Goal: Task Accomplishment & Management: Complete application form

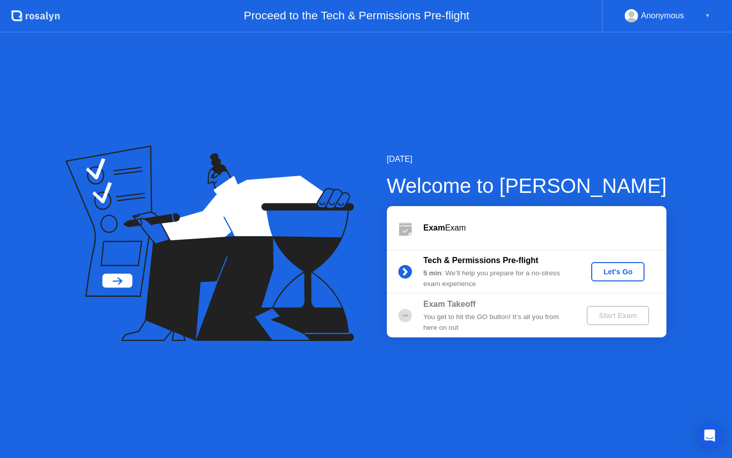
click at [623, 268] on div "Let's Go" at bounding box center [618, 272] width 45 height 8
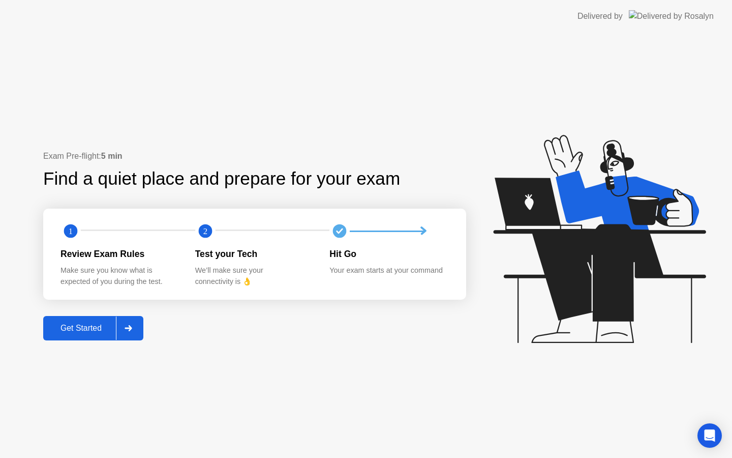
click at [87, 325] on div "Get Started" at bounding box center [81, 327] width 70 height 9
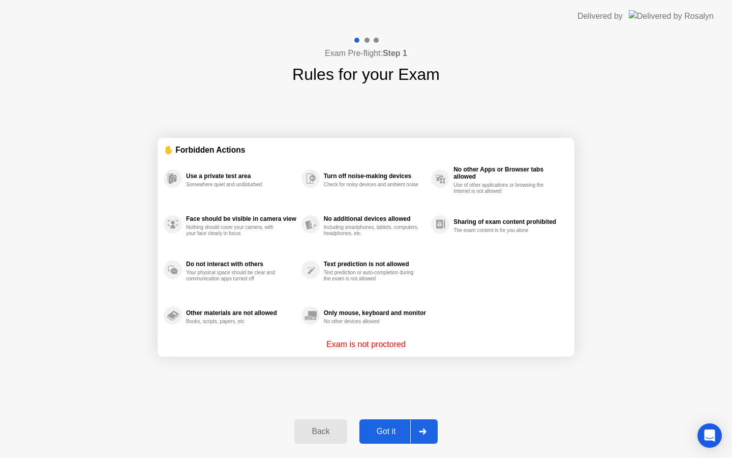
click at [390, 431] on div "Got it" at bounding box center [387, 431] width 48 height 9
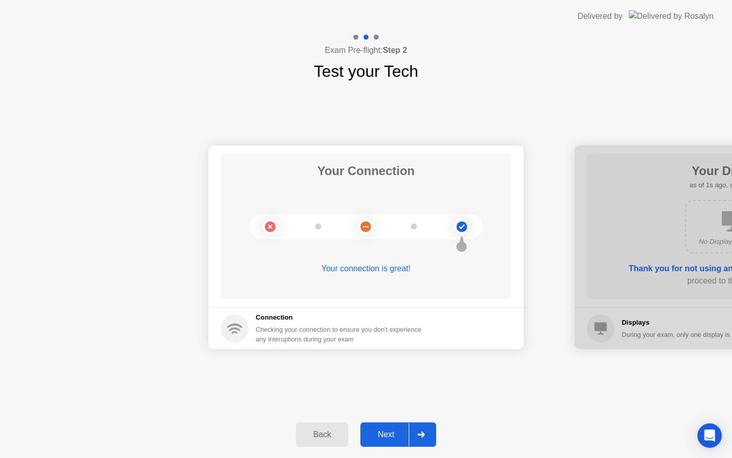
click at [383, 430] on div "Next" at bounding box center [386, 434] width 45 height 9
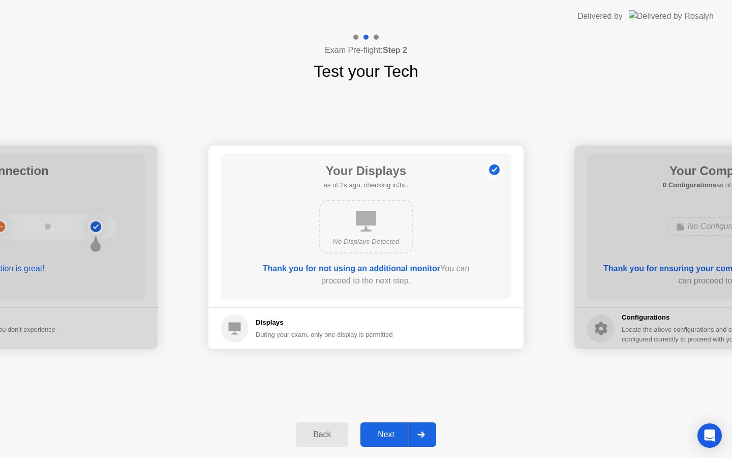
click at [390, 434] on div "Next" at bounding box center [386, 434] width 45 height 9
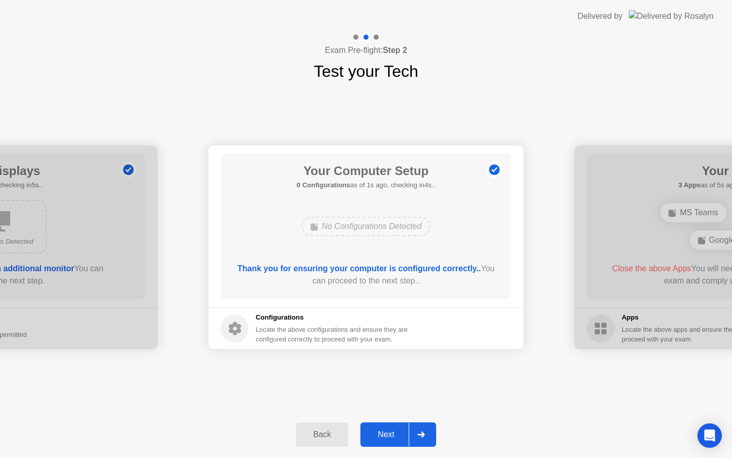
click at [389, 434] on div "Next" at bounding box center [386, 434] width 45 height 9
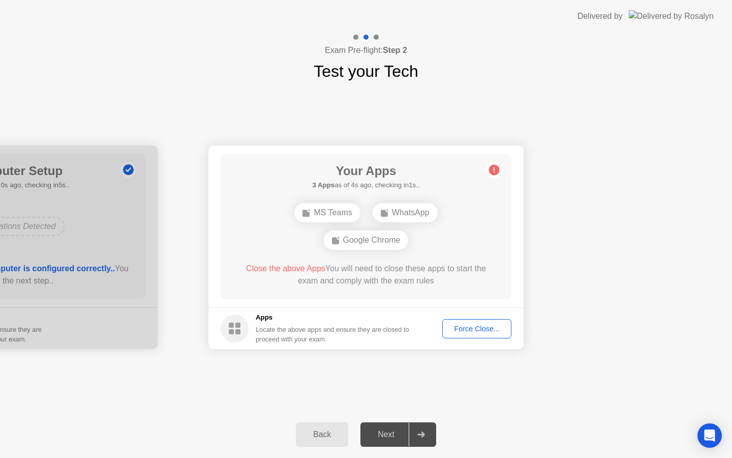
click at [485, 329] on div "Force Close..." at bounding box center [477, 328] width 62 height 8
click at [469, 327] on div "Force Close..." at bounding box center [477, 328] width 62 height 8
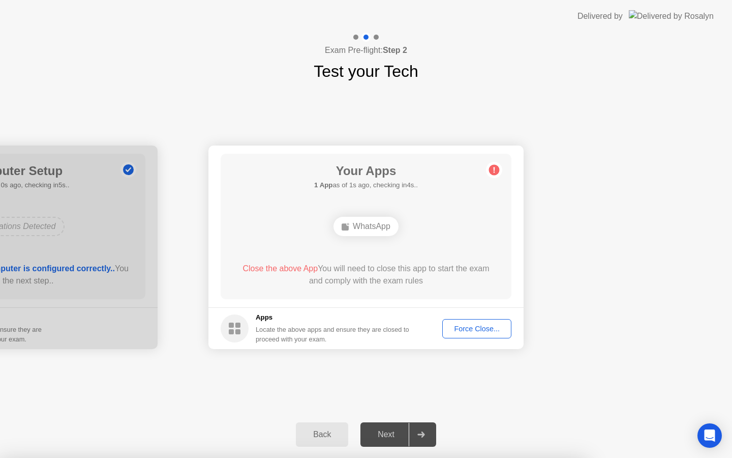
click at [484, 326] on div "Force Close..." at bounding box center [477, 328] width 62 height 8
click at [485, 330] on div "Force Close..." at bounding box center [477, 328] width 62 height 8
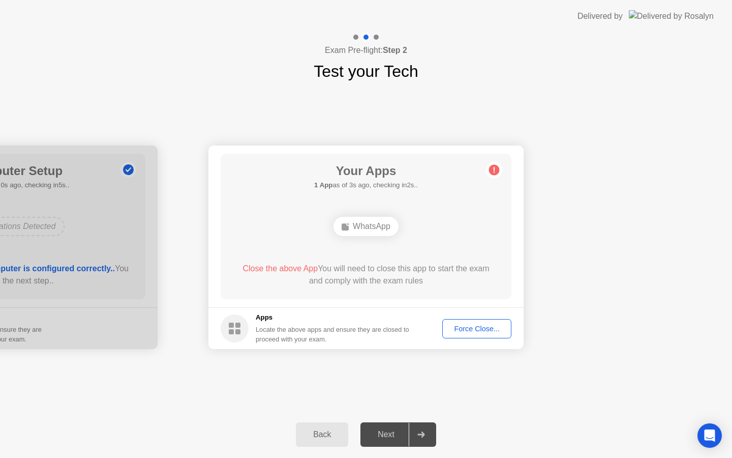
click at [264, 270] on span "Close the above App" at bounding box center [280, 268] width 75 height 9
click at [473, 328] on div "Force Close..." at bounding box center [477, 328] width 62 height 8
click at [471, 327] on div "Force Close..." at bounding box center [477, 328] width 62 height 8
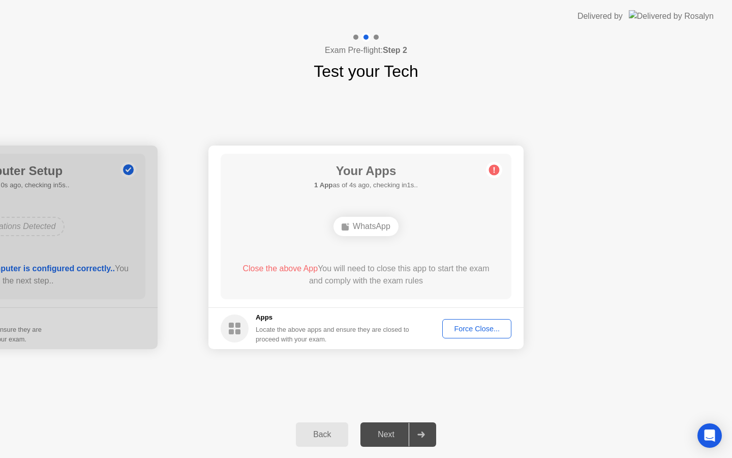
click at [387, 436] on div "Next" at bounding box center [386, 434] width 45 height 9
click at [283, 265] on span "Close the above App" at bounding box center [280, 268] width 75 height 9
click at [354, 226] on div "WhatsApp" at bounding box center [366, 226] width 65 height 19
click at [357, 223] on div "WhatsApp" at bounding box center [366, 226] width 65 height 19
click at [283, 268] on span "Close the above App" at bounding box center [280, 268] width 75 height 9
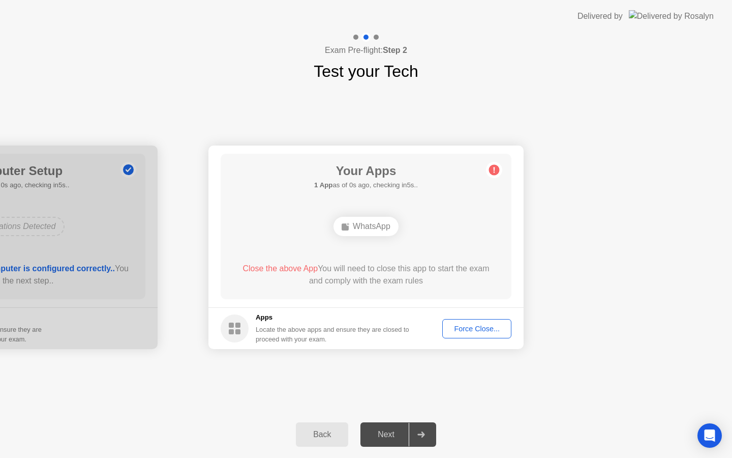
click at [483, 327] on div "Force Close..." at bounding box center [477, 328] width 62 height 8
click at [469, 328] on div "Force Close..." at bounding box center [477, 328] width 62 height 8
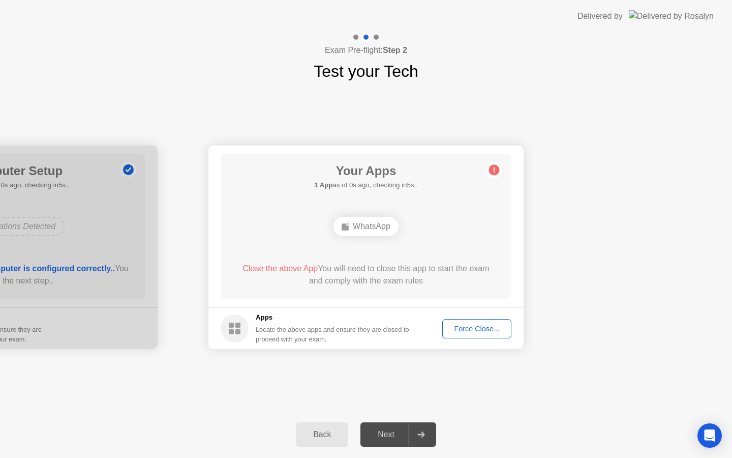
click at [8, 0] on header "Delivered by" at bounding box center [366, 16] width 732 height 33
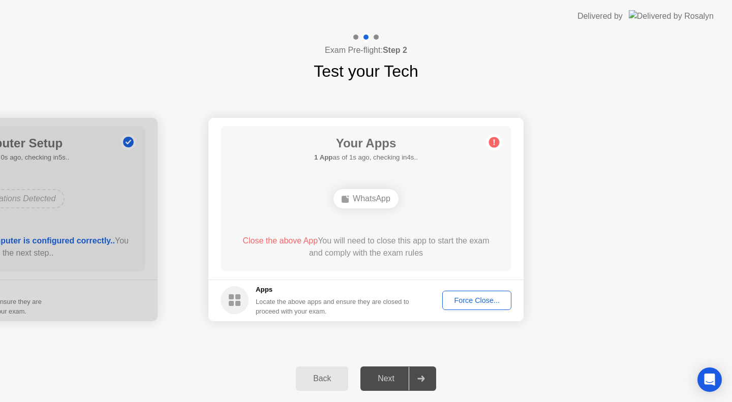
click at [467, 299] on div "Force Close..." at bounding box center [477, 300] width 62 height 8
click at [470, 299] on div "Force Close..." at bounding box center [477, 300] width 62 height 8
click at [365, 200] on div "WhatsApp" at bounding box center [366, 198] width 65 height 19
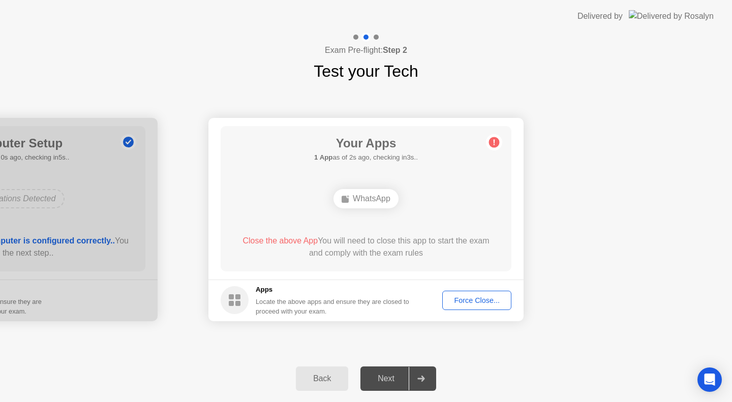
click at [365, 200] on div "WhatsApp" at bounding box center [366, 198] width 65 height 19
click at [280, 241] on span "Close the above App" at bounding box center [280, 240] width 75 height 9
click at [347, 196] on ellipse at bounding box center [348, 196] width 3 height 3
click at [395, 379] on div "Next" at bounding box center [386, 378] width 45 height 9
click at [472, 303] on div "Force Close..." at bounding box center [477, 300] width 62 height 8
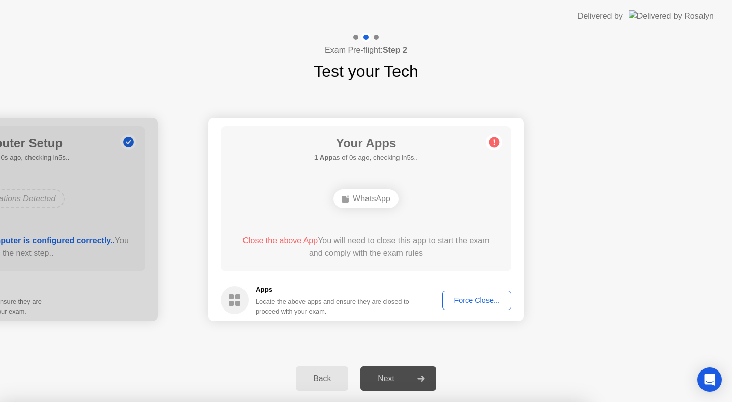
click at [467, 305] on div "Force Close..." at bounding box center [477, 300] width 62 height 8
click at [281, 240] on span "Close the above App" at bounding box center [280, 240] width 75 height 9
click at [482, 302] on div "Force Close..." at bounding box center [477, 300] width 62 height 8
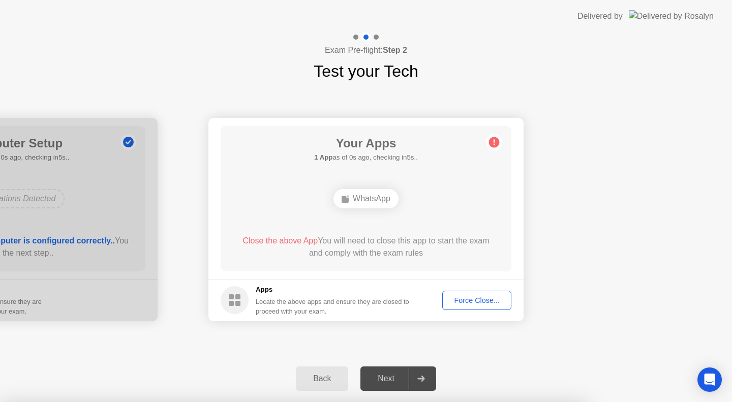
click at [473, 300] on div "Force Close..." at bounding box center [477, 300] width 62 height 8
click at [385, 378] on div "Next" at bounding box center [386, 378] width 45 height 9
click at [474, 298] on div "Force Close..." at bounding box center [477, 300] width 62 height 8
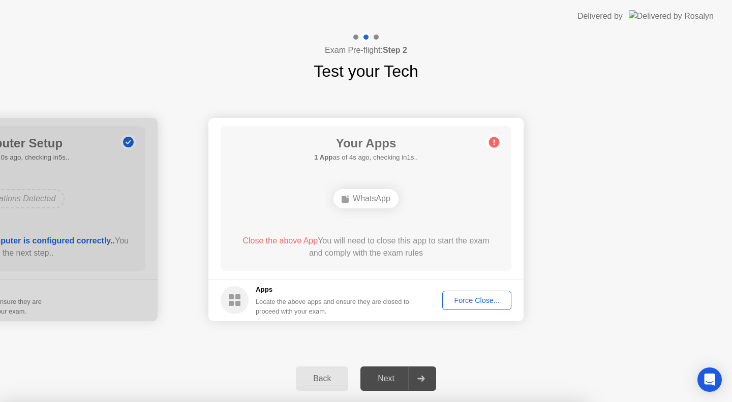
click at [353, 200] on div "WhatsApp" at bounding box center [366, 198] width 65 height 19
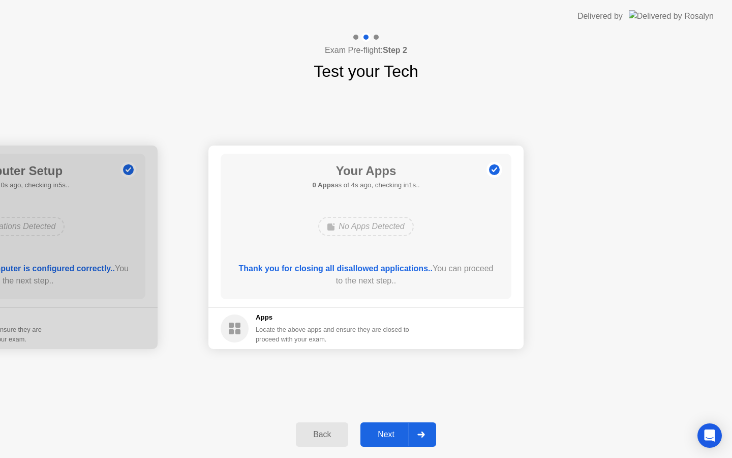
click at [384, 435] on div "Next" at bounding box center [386, 434] width 45 height 9
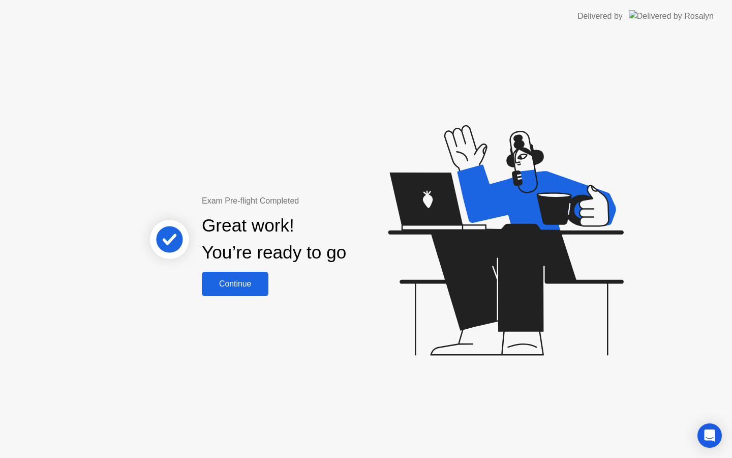
click at [231, 287] on div "Continue" at bounding box center [235, 283] width 61 height 9
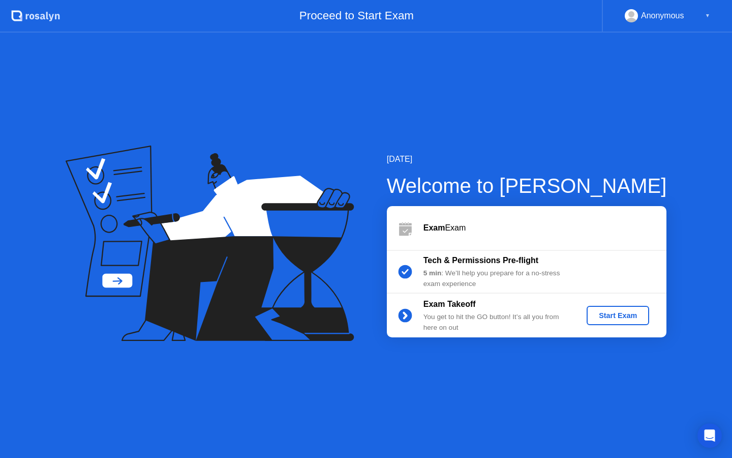
click at [630, 316] on div "Start Exam" at bounding box center [618, 315] width 54 height 8
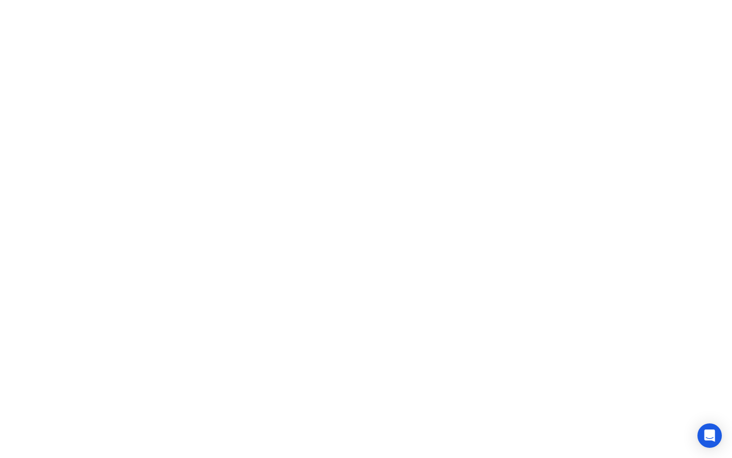
click div
click at [398, 443] on button "Exam Rules" at bounding box center [411, 441] width 54 height 9
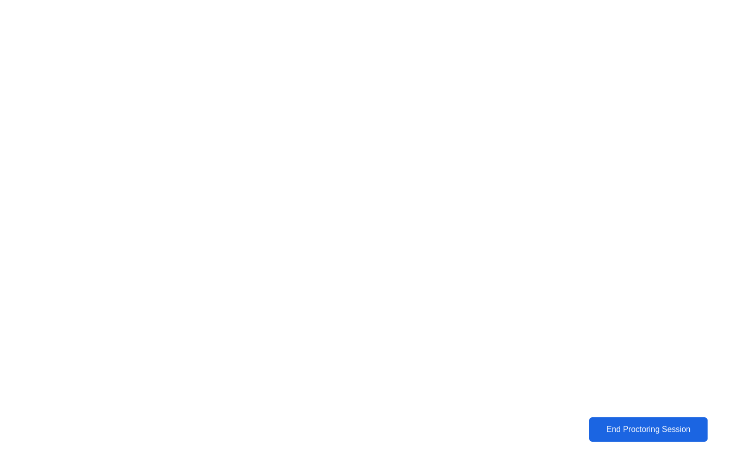
click at [650, 426] on div "End Proctoring Session" at bounding box center [648, 429] width 112 height 9
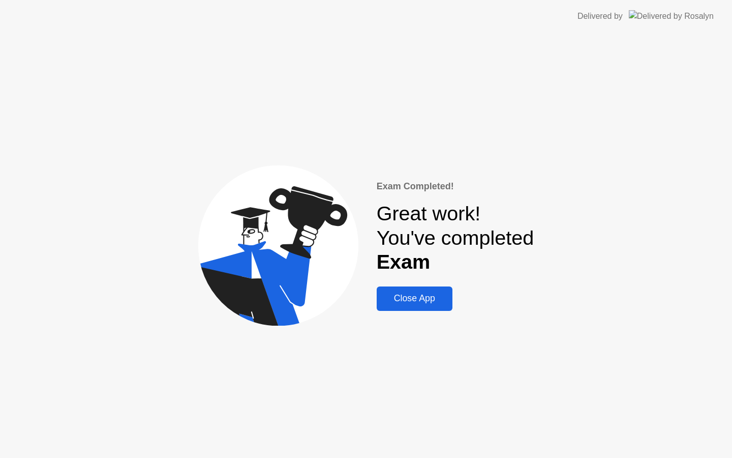
click at [425, 301] on div "Close App" at bounding box center [415, 298] width 70 height 11
